Goal: Transaction & Acquisition: Book appointment/travel/reservation

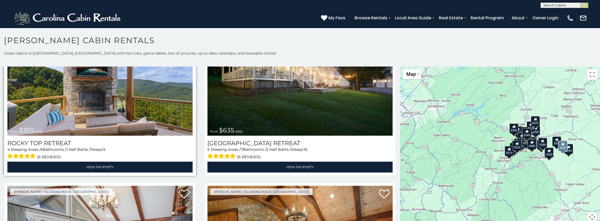
scroll to position [423, 0]
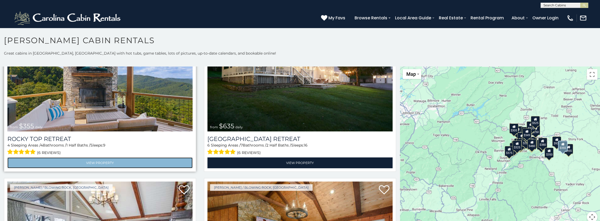
click at [96, 157] on link "View Property" at bounding box center [99, 162] width 185 height 11
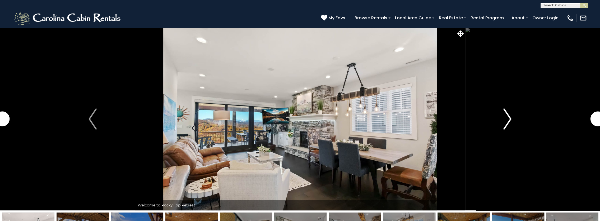
click at [507, 118] on img "Next" at bounding box center [508, 118] width 8 height 21
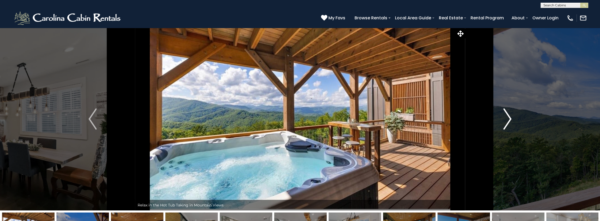
click at [509, 120] on img "Next" at bounding box center [508, 118] width 8 height 21
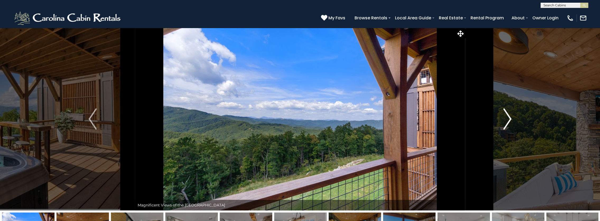
click at [509, 120] on img "Next" at bounding box center [508, 118] width 8 height 21
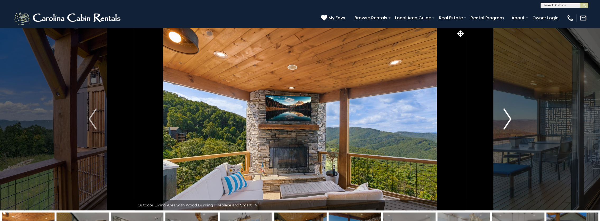
click at [507, 120] on img "Next" at bounding box center [508, 118] width 8 height 21
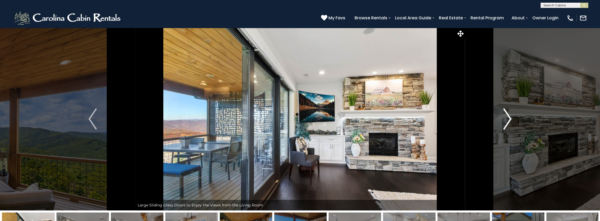
click at [507, 120] on img "Next" at bounding box center [508, 118] width 8 height 21
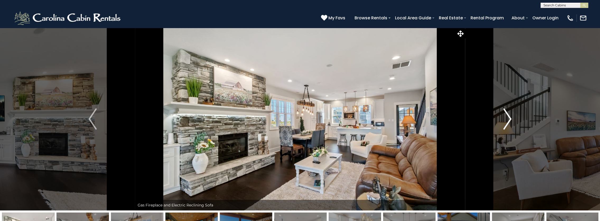
click at [508, 121] on img "Next" at bounding box center [508, 118] width 8 height 21
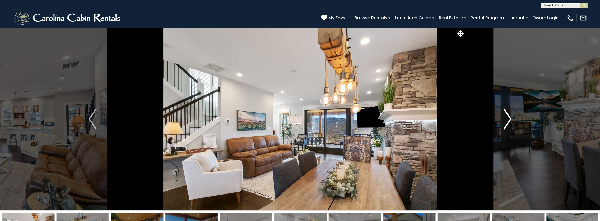
click at [508, 121] on img "Next" at bounding box center [508, 118] width 8 height 21
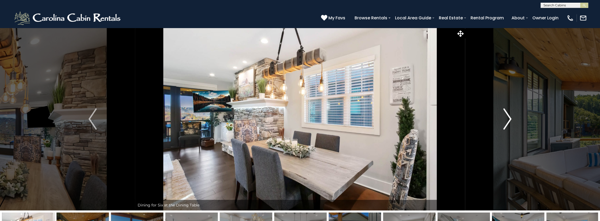
click at [508, 121] on img "Next" at bounding box center [508, 118] width 8 height 21
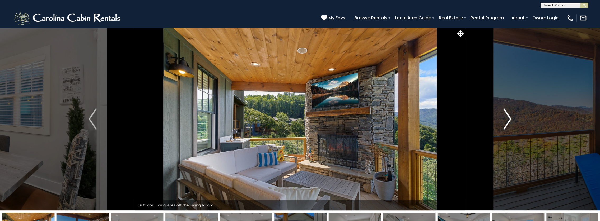
click at [508, 121] on img "Next" at bounding box center [508, 118] width 8 height 21
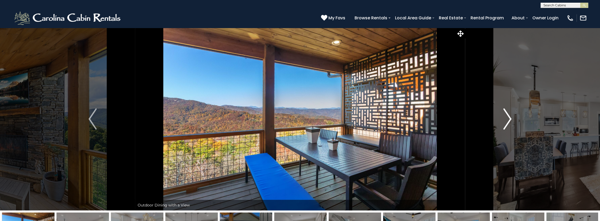
click at [508, 121] on img "Next" at bounding box center [508, 118] width 8 height 21
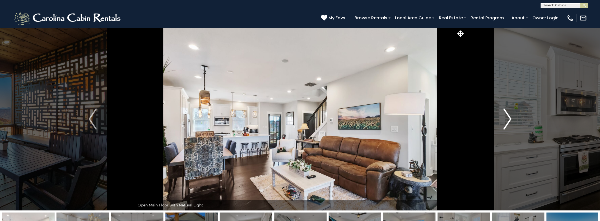
click at [508, 121] on img "Next" at bounding box center [508, 118] width 8 height 21
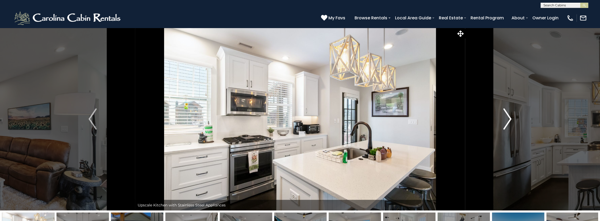
click at [508, 121] on img "Next" at bounding box center [508, 118] width 8 height 21
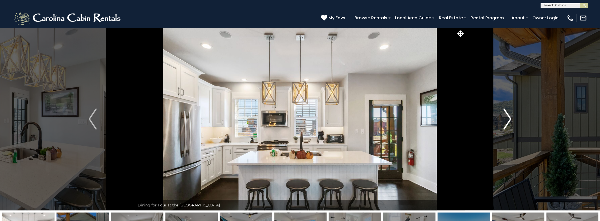
click at [508, 121] on img "Next" at bounding box center [508, 118] width 8 height 21
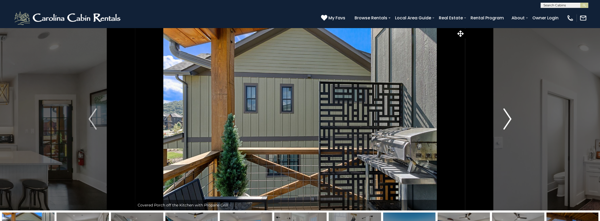
click at [508, 121] on img "Next" at bounding box center [508, 118] width 8 height 21
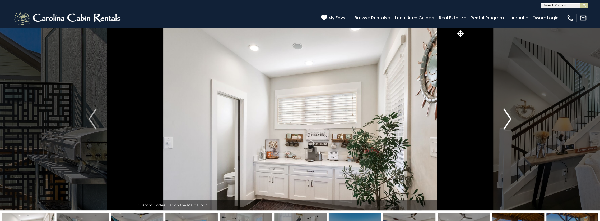
click at [508, 121] on img "Next" at bounding box center [508, 118] width 8 height 21
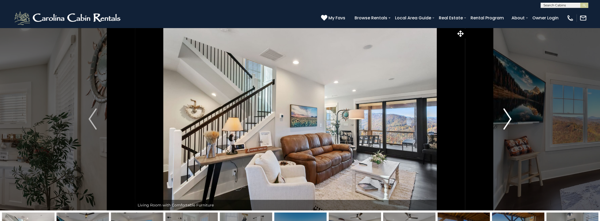
click at [508, 121] on img "Next" at bounding box center [508, 118] width 8 height 21
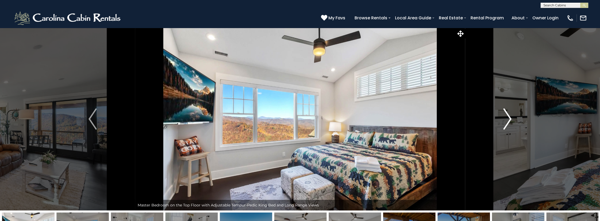
click at [508, 121] on img "Next" at bounding box center [508, 118] width 8 height 21
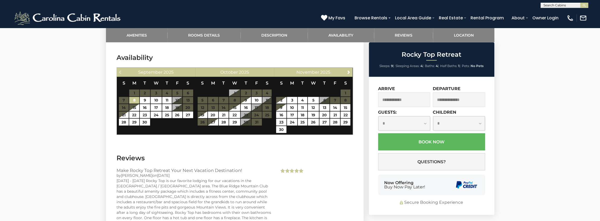
scroll to position [1216, 0]
click at [132, 122] on link "29" at bounding box center [134, 121] width 10 height 7
type input "**********"
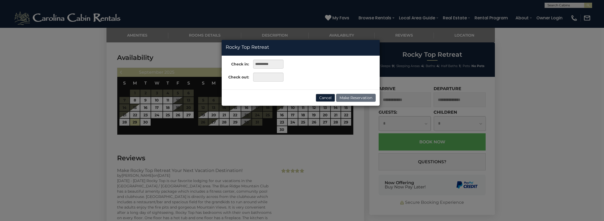
drag, startPoint x: 273, startPoint y: 70, endPoint x: 274, endPoint y: 73, distance: 3.0
click at [273, 71] on div "**********" at bounding box center [255, 72] width 66 height 26
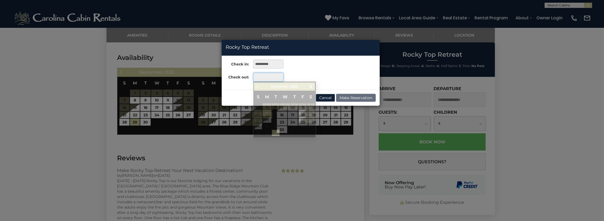
click at [276, 78] on input "text" at bounding box center [268, 76] width 30 height 9
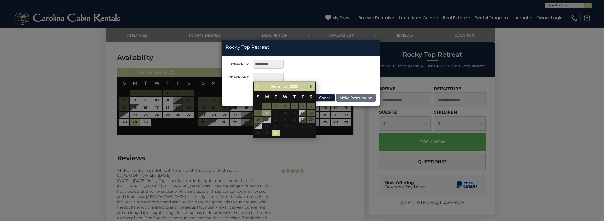
click at [310, 87] on span "Next" at bounding box center [311, 86] width 4 height 4
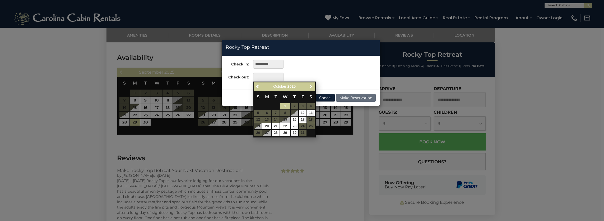
click at [283, 107] on link "1" at bounding box center [285, 106] width 10 height 6
type input "**********"
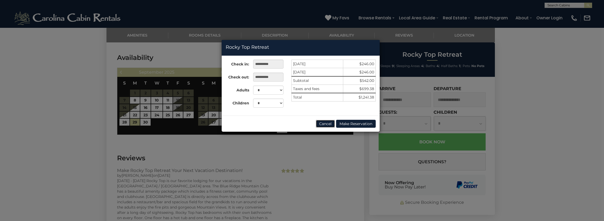
click at [326, 122] on button "Cancel" at bounding box center [325, 124] width 19 height 8
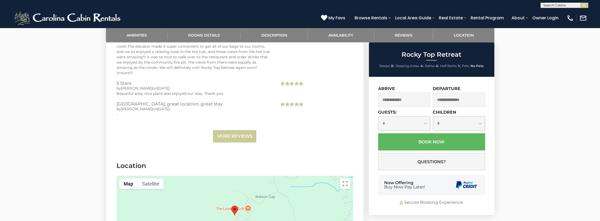
scroll to position [1507, 0]
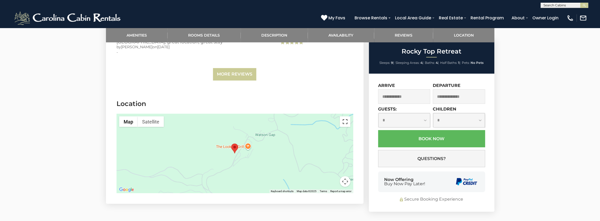
click at [346, 123] on button "Toggle fullscreen view" at bounding box center [345, 121] width 11 height 11
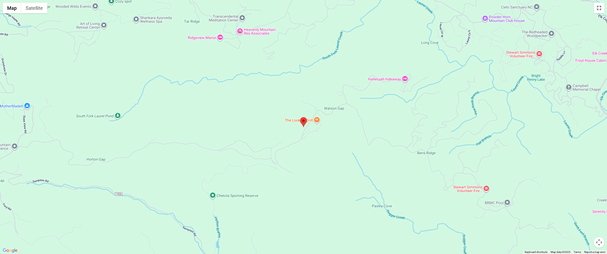
click at [599, 9] on button "Toggle fullscreen view" at bounding box center [598, 8] width 11 height 11
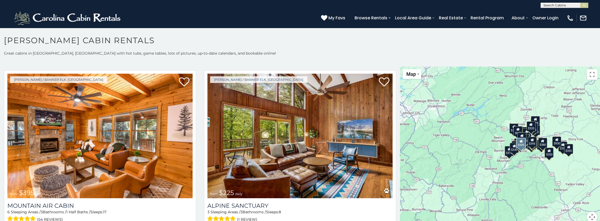
scroll to position [2274, 0]
